Goal: Task Accomplishment & Management: Manage account settings

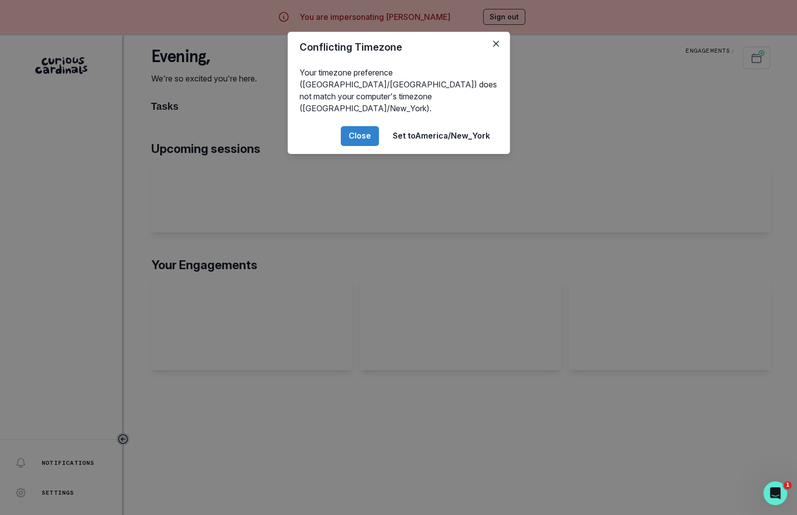
click at [250, 415] on div "Conflicting Timezone Your timezone preference (America/[GEOGRAPHIC_DATA]) does …" at bounding box center [398, 257] width 797 height 515
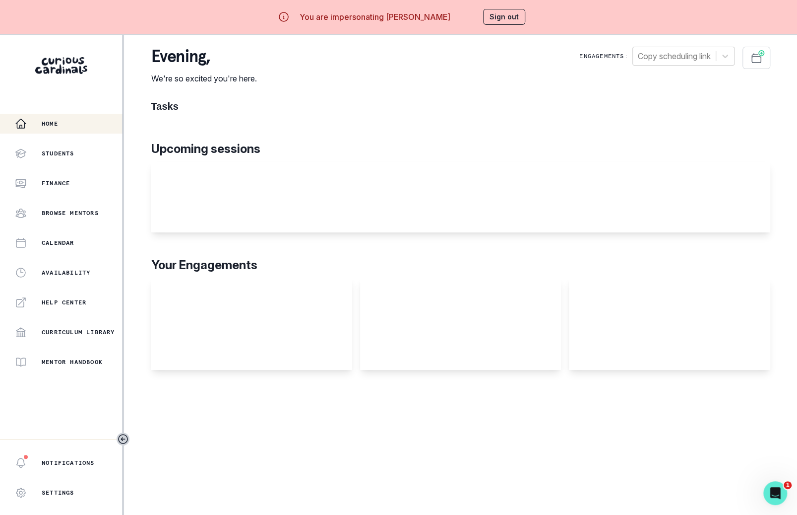
drag, startPoint x: 795, startPoint y: 191, endPoint x: 822, endPoint y: 190, distance: 26.8
click at [797, 190] on html "You are impersonating [PERSON_NAME] Sign out Home Students Finance Browse Mento…" at bounding box center [398, 257] width 797 height 515
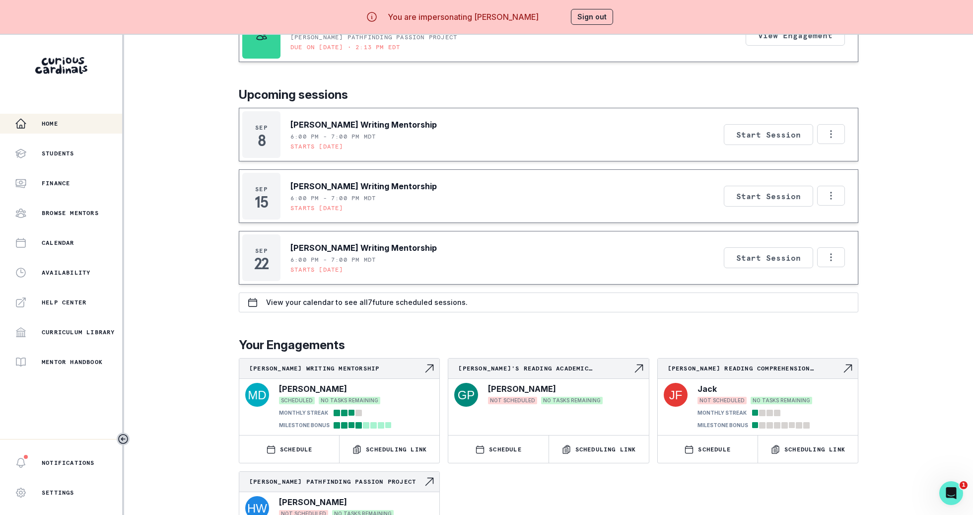
scroll to position [147, 0]
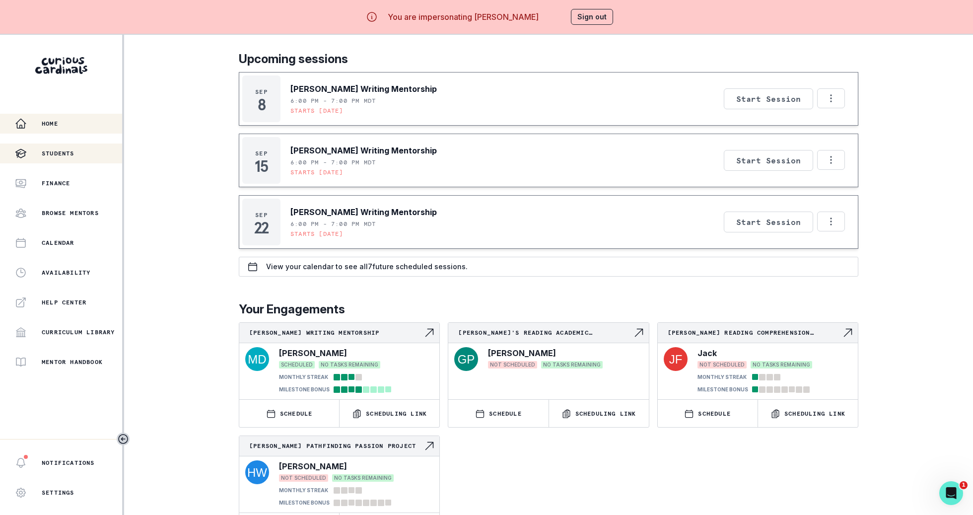
click at [89, 159] on button "Students" at bounding box center [61, 153] width 122 height 20
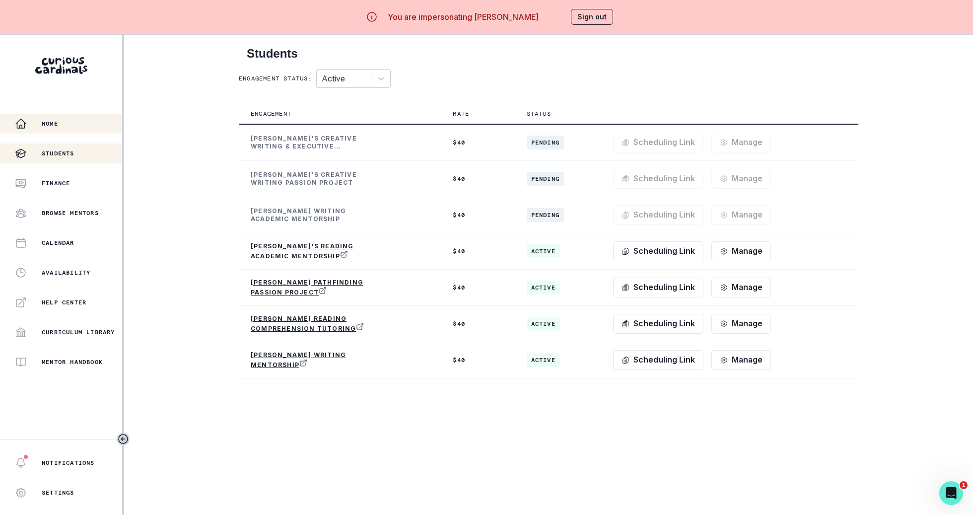
click at [88, 131] on button "Home" at bounding box center [61, 124] width 122 height 20
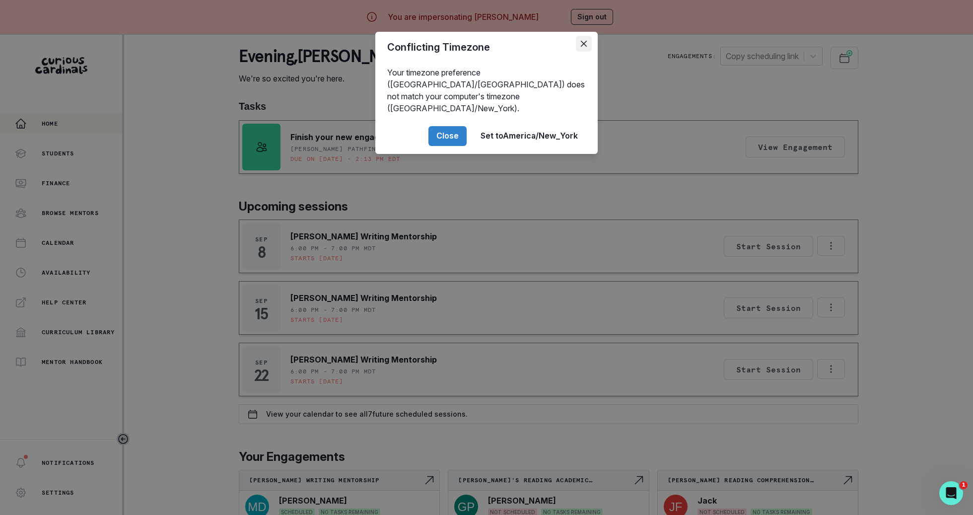
click at [587, 44] on button "Close" at bounding box center [584, 44] width 16 height 16
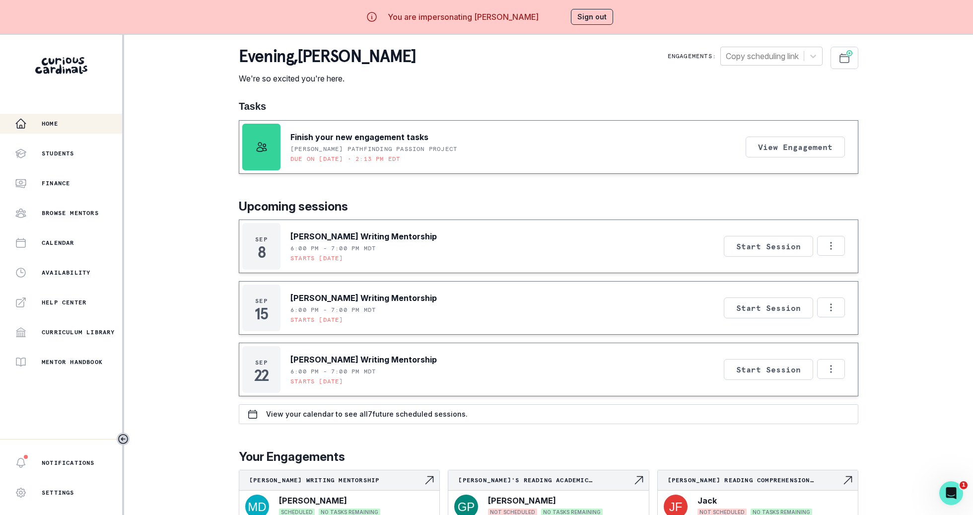
click at [605, 5] on div "You are impersonating [PERSON_NAME] Sign out" at bounding box center [486, 17] width 282 height 24
click at [605, 15] on button "Sign out" at bounding box center [592, 17] width 42 height 16
